Goal: Task Accomplishment & Management: Manage account settings

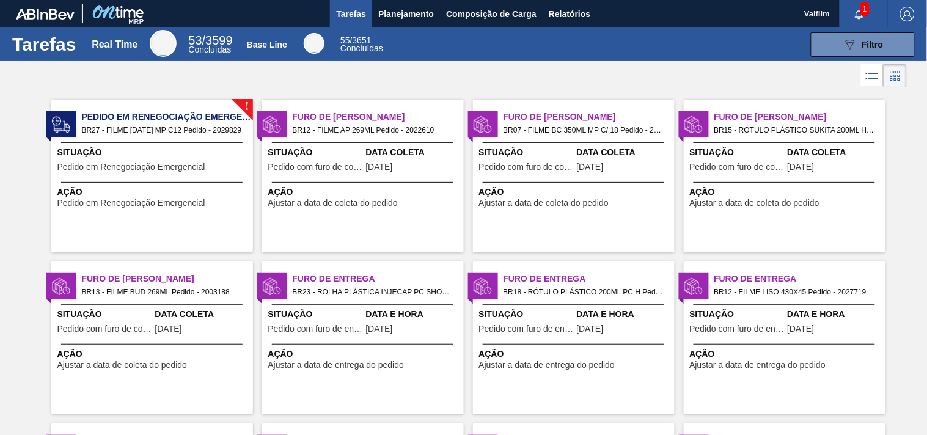
click at [373, 124] on span "BR12 - FILME AP 269ML Pedido - 2022610" at bounding box center [373, 129] width 161 height 13
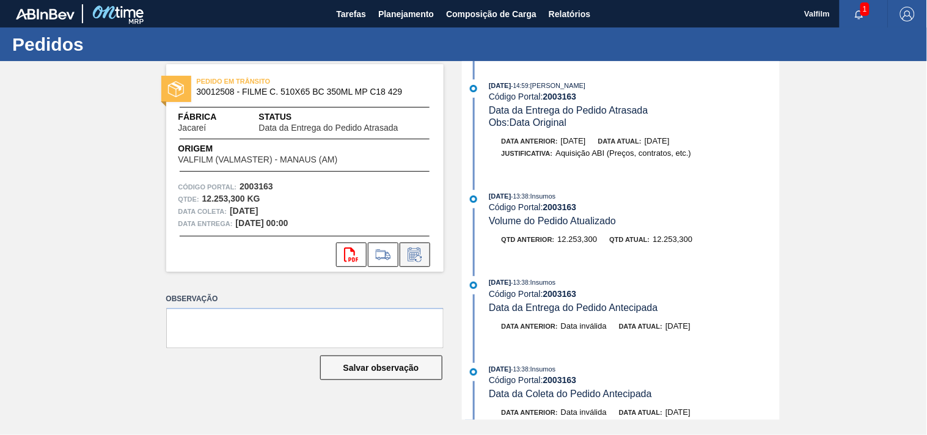
click at [421, 258] on icon at bounding box center [418, 258] width 7 height 7
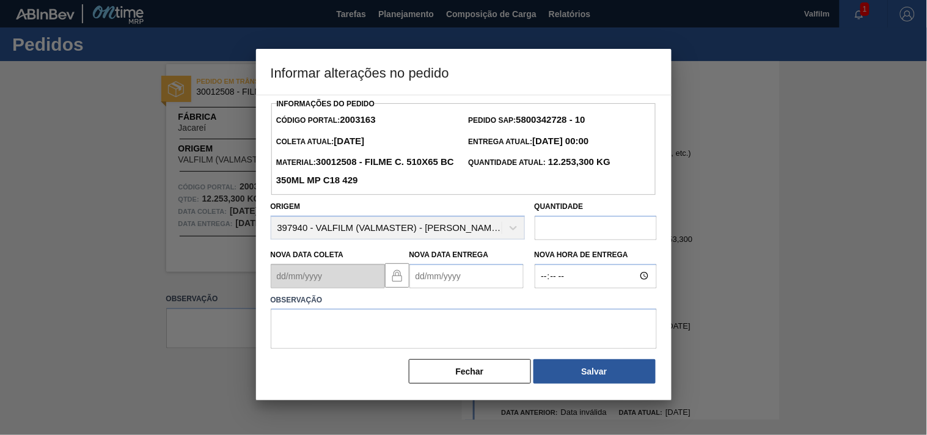
click at [426, 274] on Entrega2003163 "Nova Data Entrega" at bounding box center [466, 276] width 114 height 24
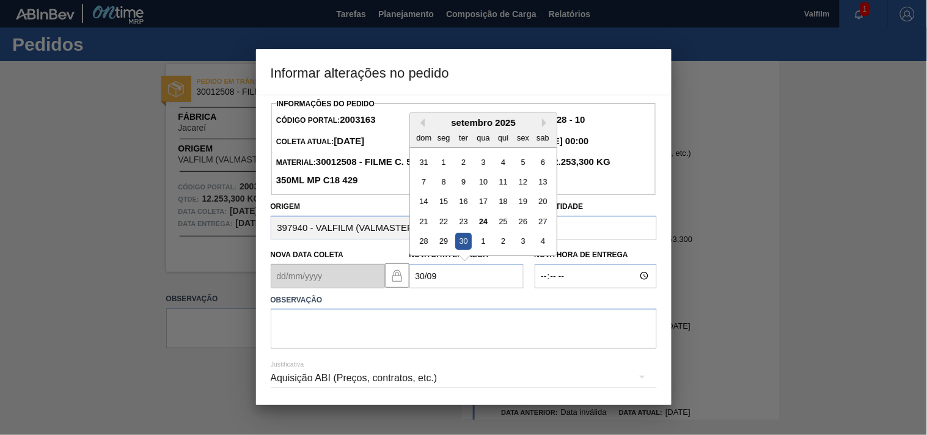
click at [466, 246] on div "30" at bounding box center [462, 241] width 16 height 16
type Entrega2003163 "30/09/2025"
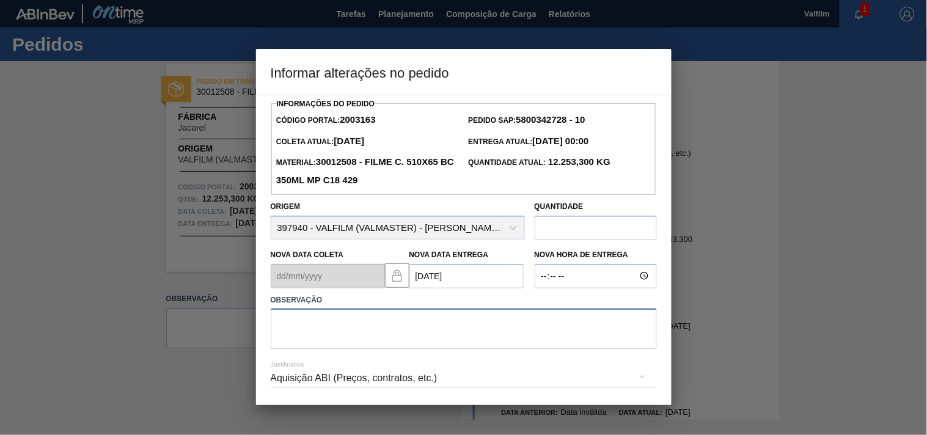
click at [322, 338] on textarea at bounding box center [464, 328] width 386 height 40
click at [535, 327] on textarea "ajuste entrega - otimização card / veiculo - antecipação card" at bounding box center [464, 328] width 386 height 40
click at [557, 328] on textarea "ajuste entrega - otimização card / veiculo - antecipação card 2007562." at bounding box center [464, 328] width 386 height 40
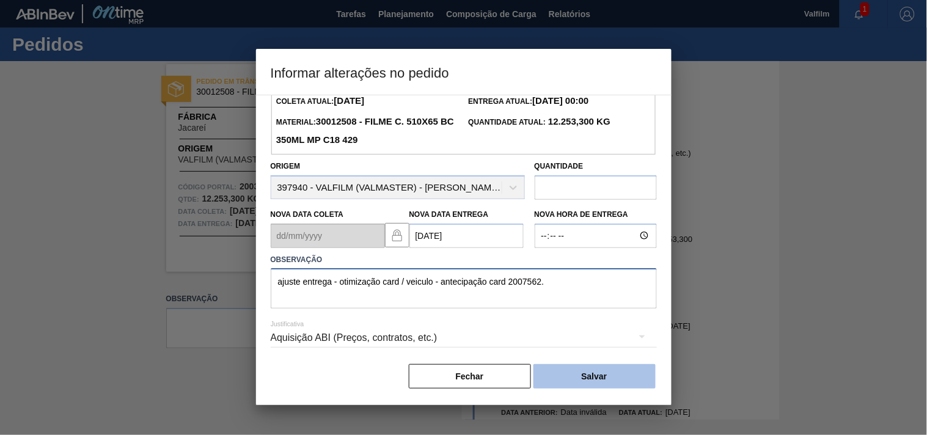
type textarea "ajuste entrega - otimização card / veiculo - antecipação card 2007562."
click at [601, 374] on button "Salvar" at bounding box center [594, 376] width 122 height 24
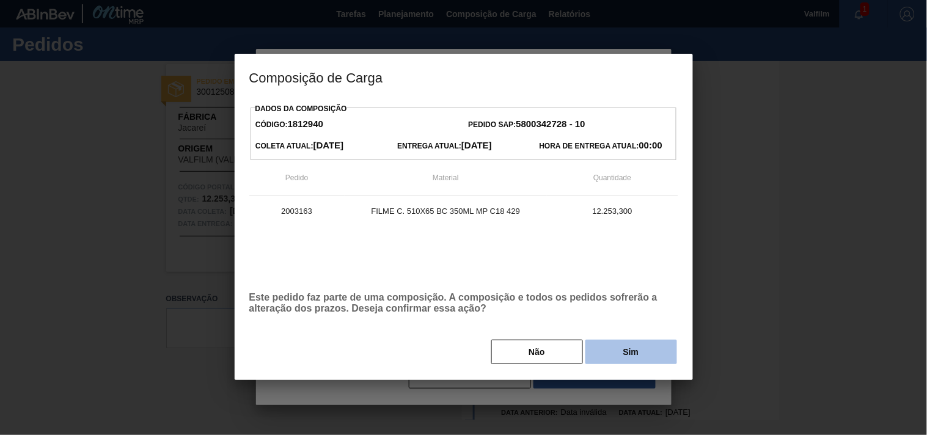
click at [603, 361] on button "Sim" at bounding box center [631, 352] width 92 height 24
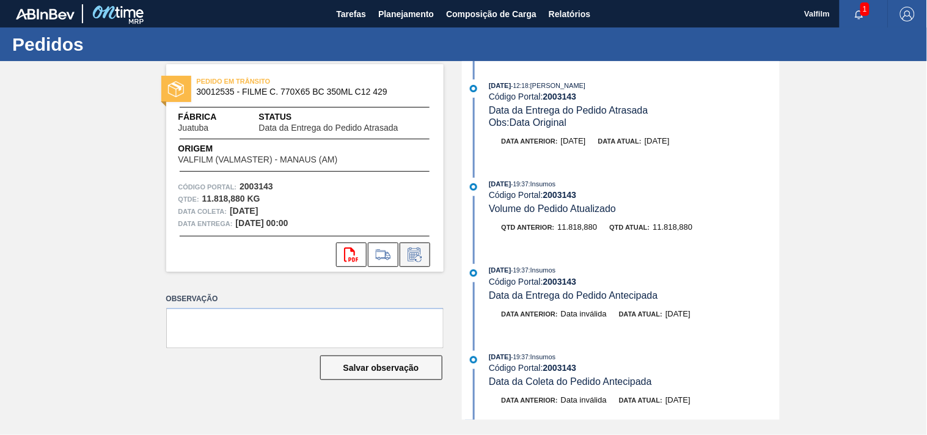
click at [423, 253] on icon at bounding box center [415, 254] width 20 height 15
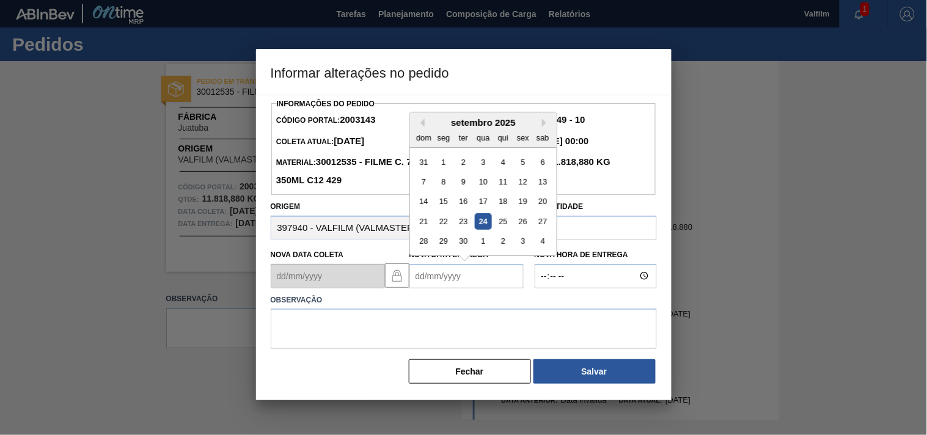
click at [418, 283] on Entrega2003143 "Nova Data Entrega" at bounding box center [466, 276] width 114 height 24
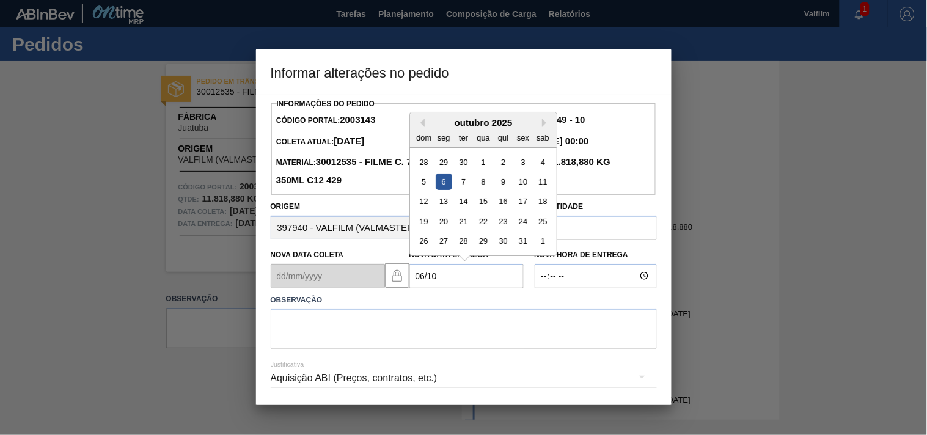
click at [443, 184] on div "6" at bounding box center [443, 181] width 16 height 16
type Entrega2003143 "[DATE]"
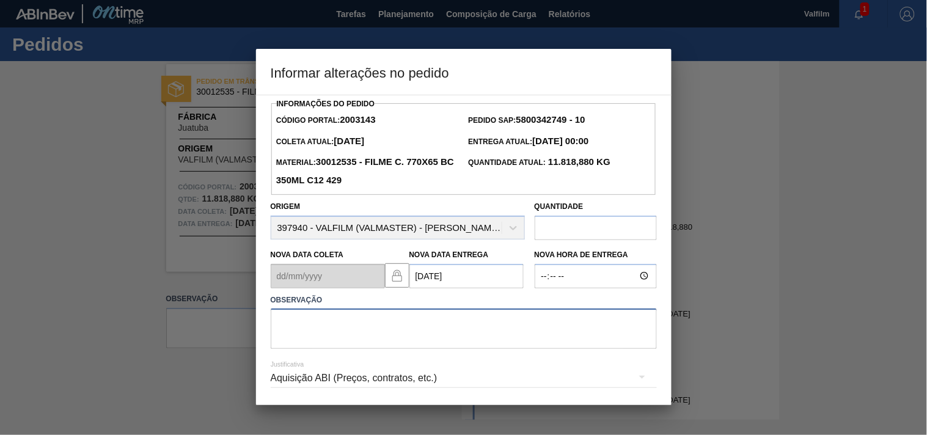
click at [316, 338] on textarea at bounding box center [464, 328] width 386 height 40
click at [517, 337] on textarea "AJUSTE ENTREGA - INVENTARIO CLIENTE." at bounding box center [464, 328] width 386 height 40
type textarea "AJUSTE ENTREGA - INVENTARIO CLIENTE."
click at [284, 376] on div "Aquisição ABI (Preços, contratos, etc.)" at bounding box center [464, 378] width 386 height 34
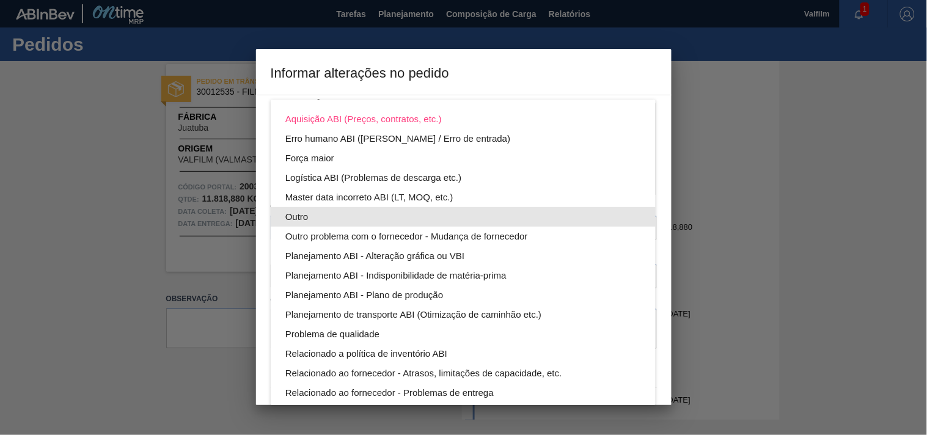
click at [302, 217] on div "Outro" at bounding box center [462, 217] width 355 height 20
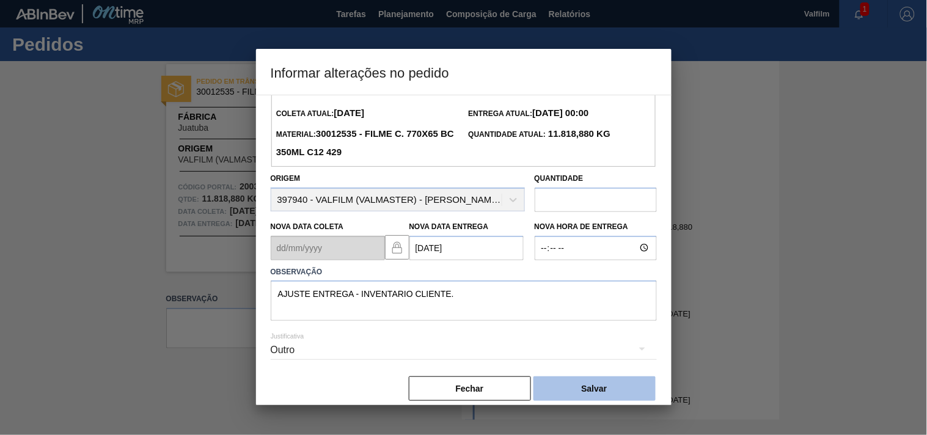
scroll to position [43, 0]
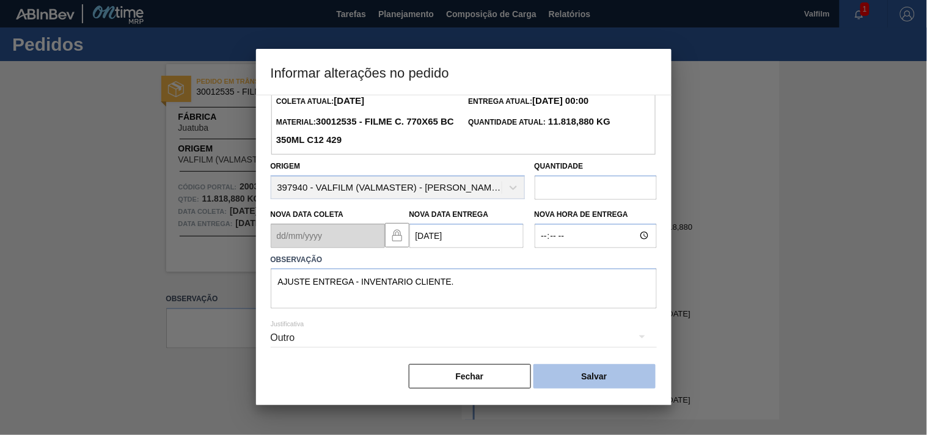
click at [575, 373] on button "Salvar" at bounding box center [594, 376] width 122 height 24
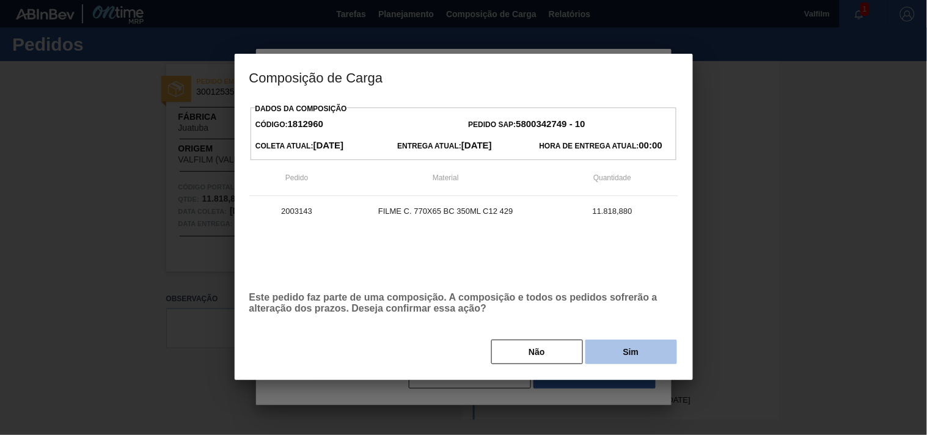
click at [627, 357] on button "Sim" at bounding box center [631, 352] width 92 height 24
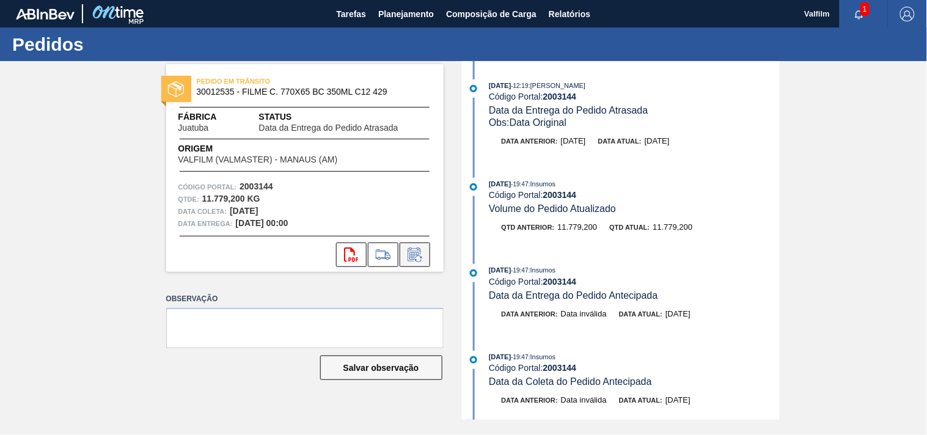
click at [421, 257] on icon at bounding box center [418, 258] width 7 height 7
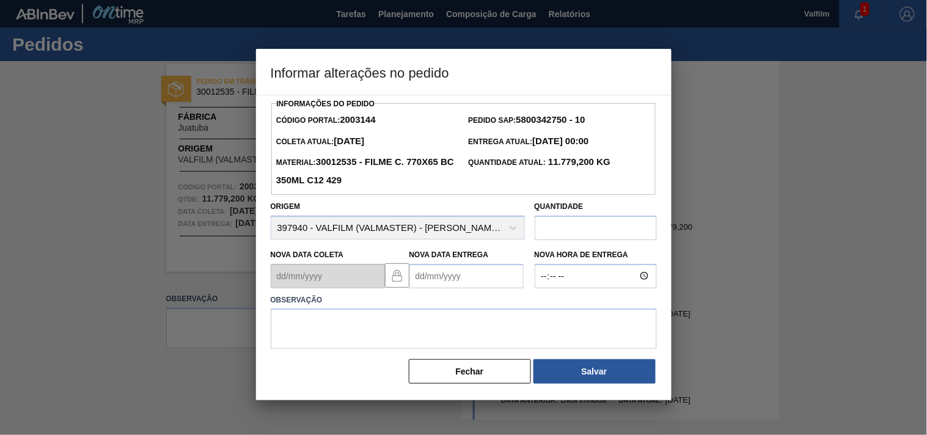
click at [434, 279] on Entrega2003144 "Nova Data Entrega" at bounding box center [466, 276] width 114 height 24
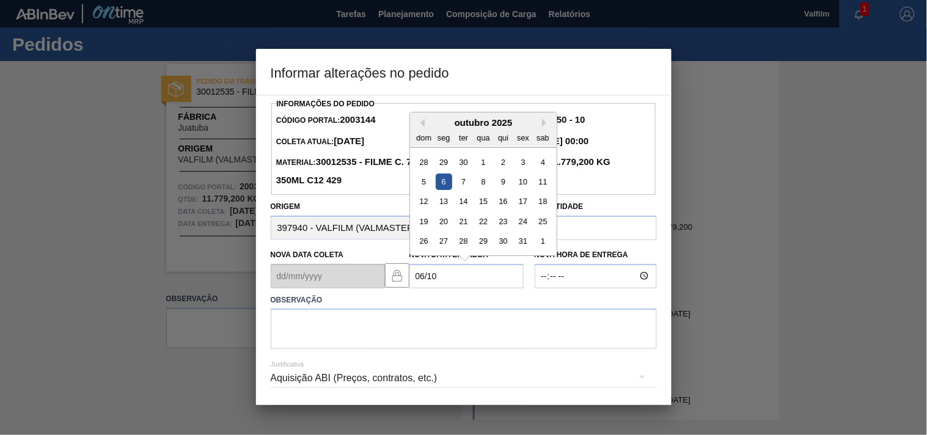
click at [446, 183] on div "6" at bounding box center [443, 181] width 16 height 16
type Entrega2003144 "[DATE]"
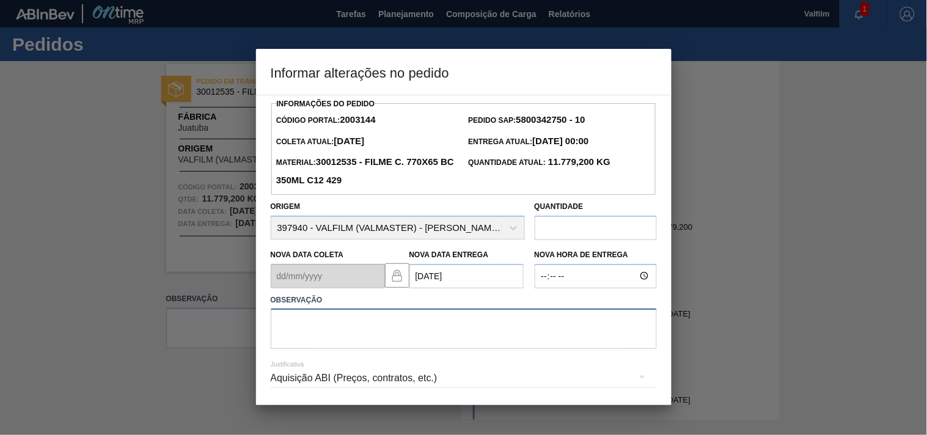
click at [318, 335] on textarea at bounding box center [464, 328] width 386 height 40
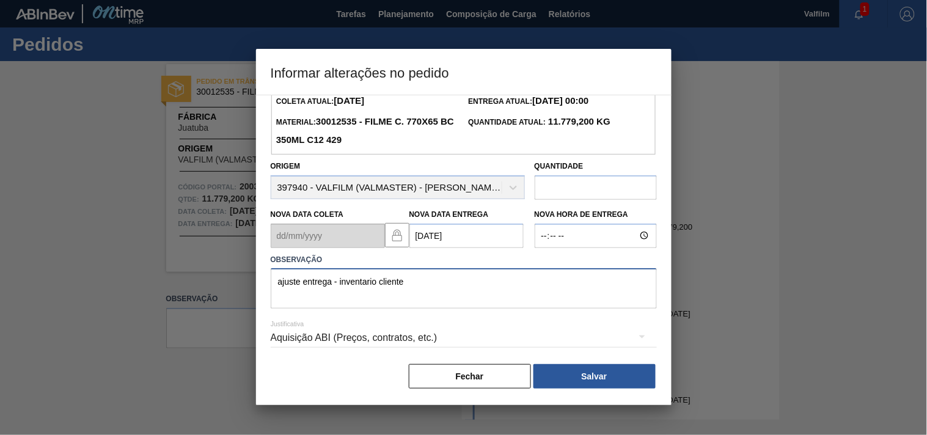
type textarea "ajuste entrega - inventario cliente"
click at [281, 338] on div "Aquisição ABI (Preços, contratos, etc.)" at bounding box center [464, 338] width 386 height 34
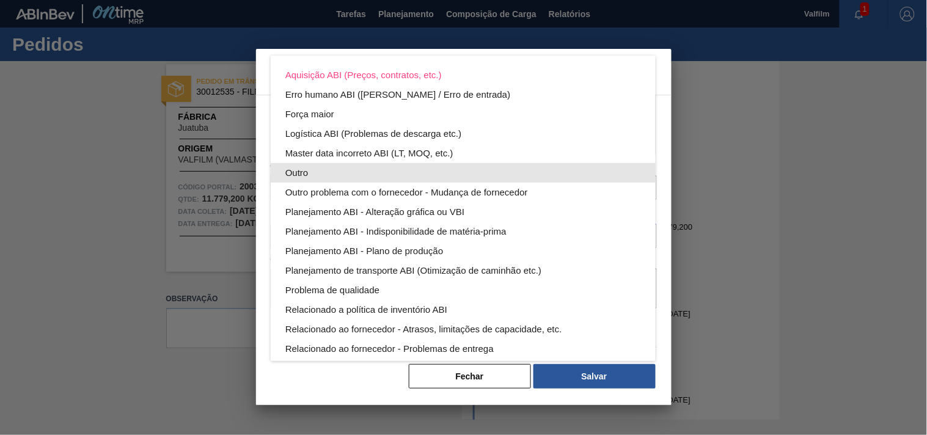
click at [295, 167] on div "Outro" at bounding box center [462, 173] width 355 height 20
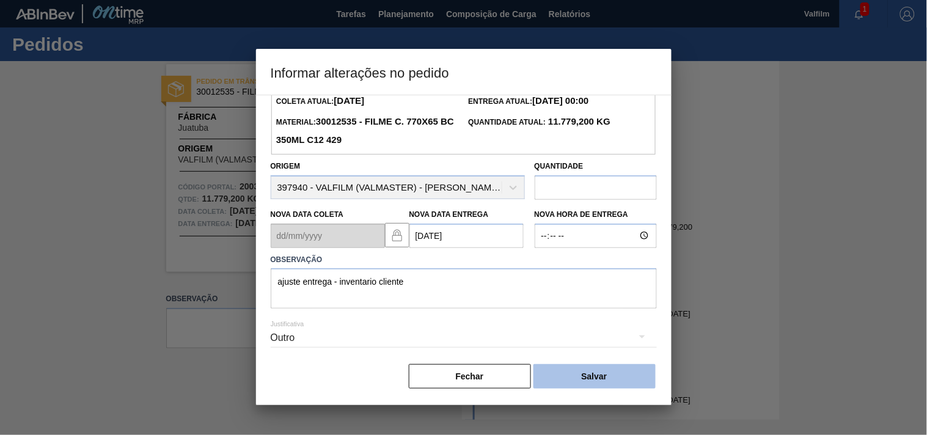
click at [591, 374] on button "Salvar" at bounding box center [594, 376] width 122 height 24
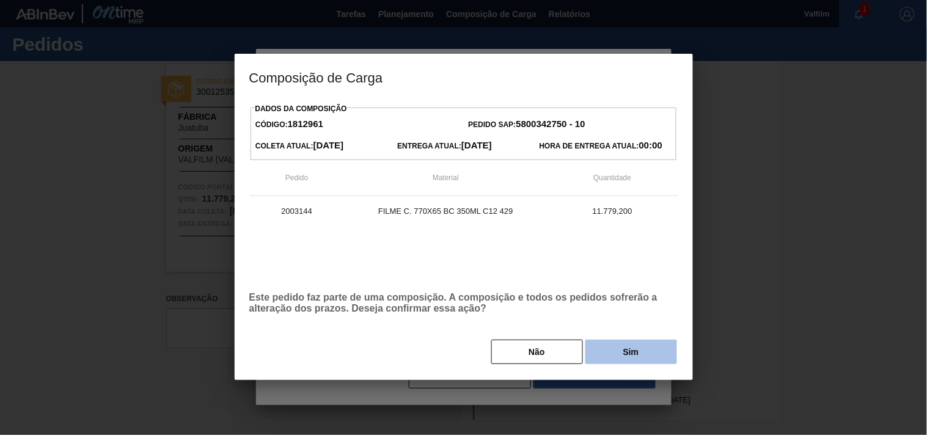
click at [613, 352] on button "Sim" at bounding box center [631, 352] width 92 height 24
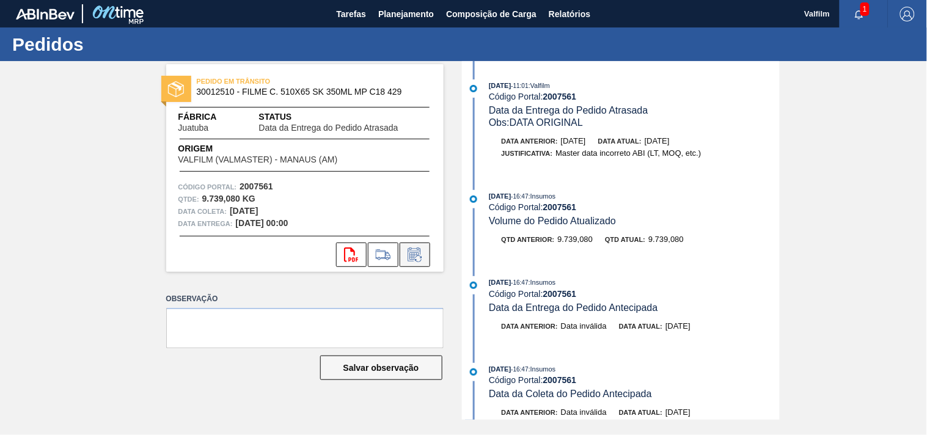
click at [419, 251] on icon at bounding box center [413, 254] width 13 height 14
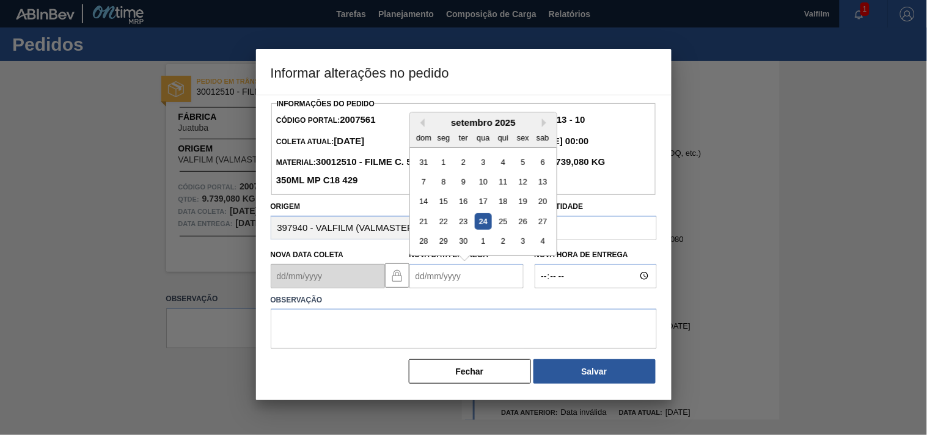
click at [467, 284] on Entrega2007561 "Nova Data Entrega" at bounding box center [466, 276] width 114 height 24
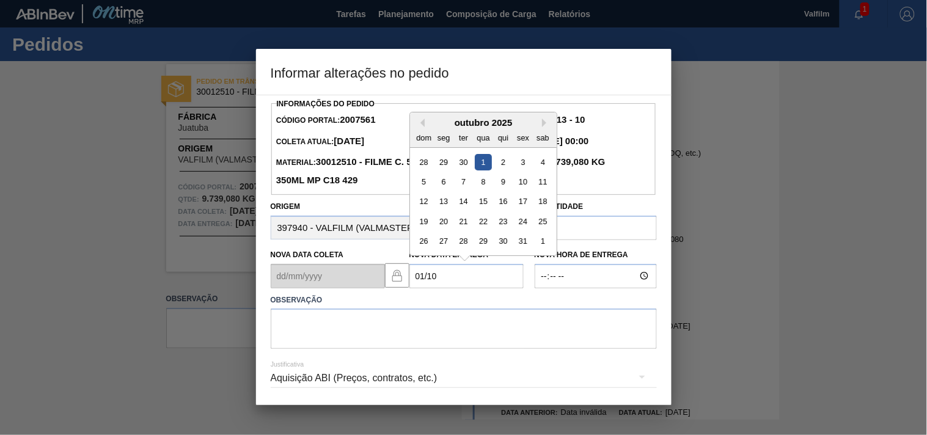
click at [481, 167] on div "1" at bounding box center [483, 161] width 16 height 16
type Entrega2007561 "[DATE]"
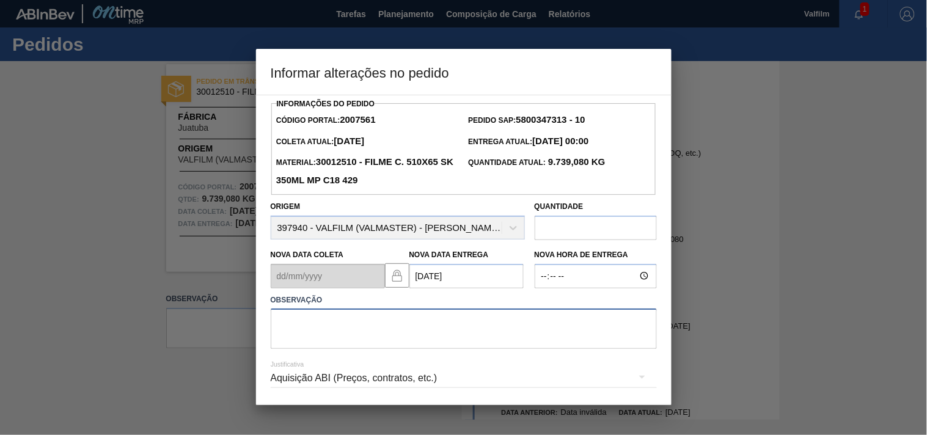
click at [316, 332] on textarea at bounding box center [464, 328] width 386 height 40
type textarea "ajsute entrega - otimização card / veiculo - antecipação cliente card 2003117"
click at [326, 371] on div "Aquisição ABI (Preços, contratos, etc.)" at bounding box center [464, 378] width 386 height 34
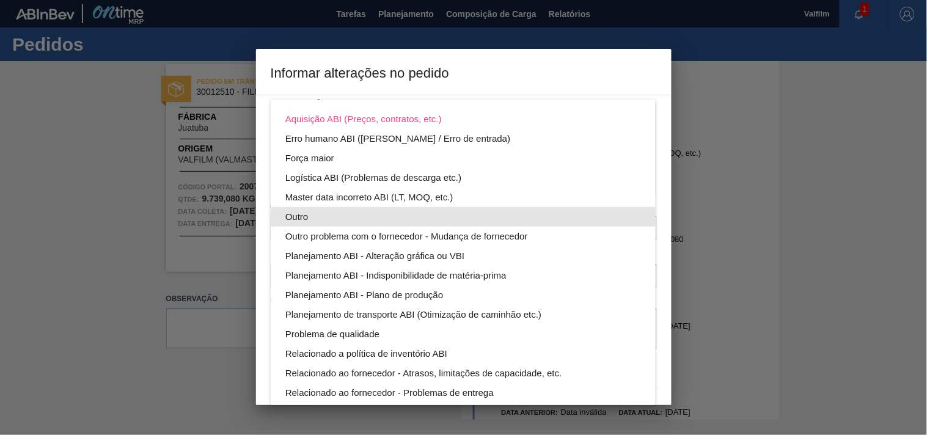
click at [301, 211] on div "Outro" at bounding box center [462, 217] width 355 height 20
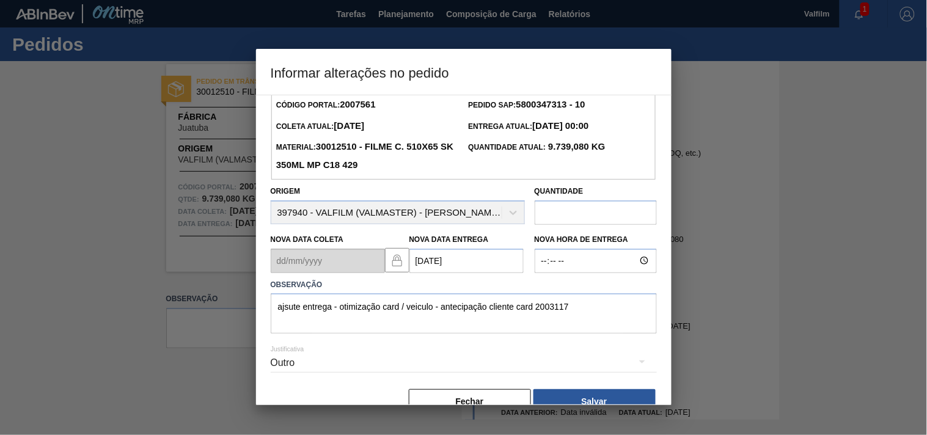
scroll to position [43, 0]
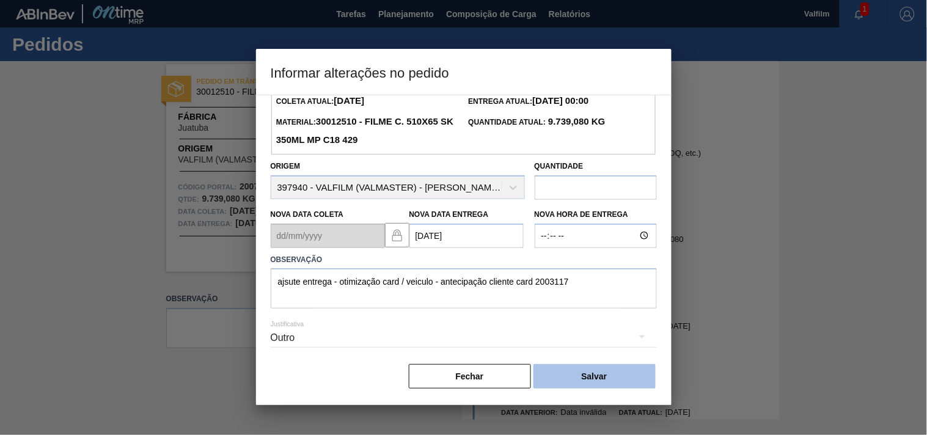
click at [594, 377] on button "Salvar" at bounding box center [594, 376] width 122 height 24
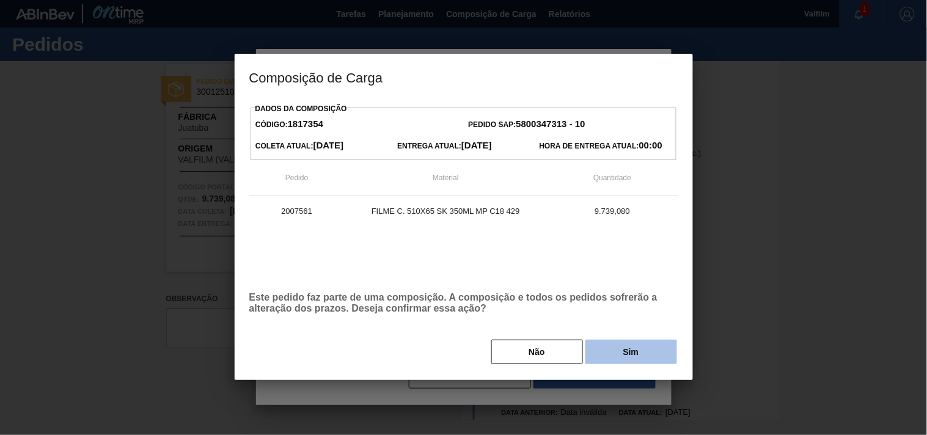
click at [630, 358] on button "Sim" at bounding box center [631, 352] width 92 height 24
